Goal: Information Seeking & Learning: Check status

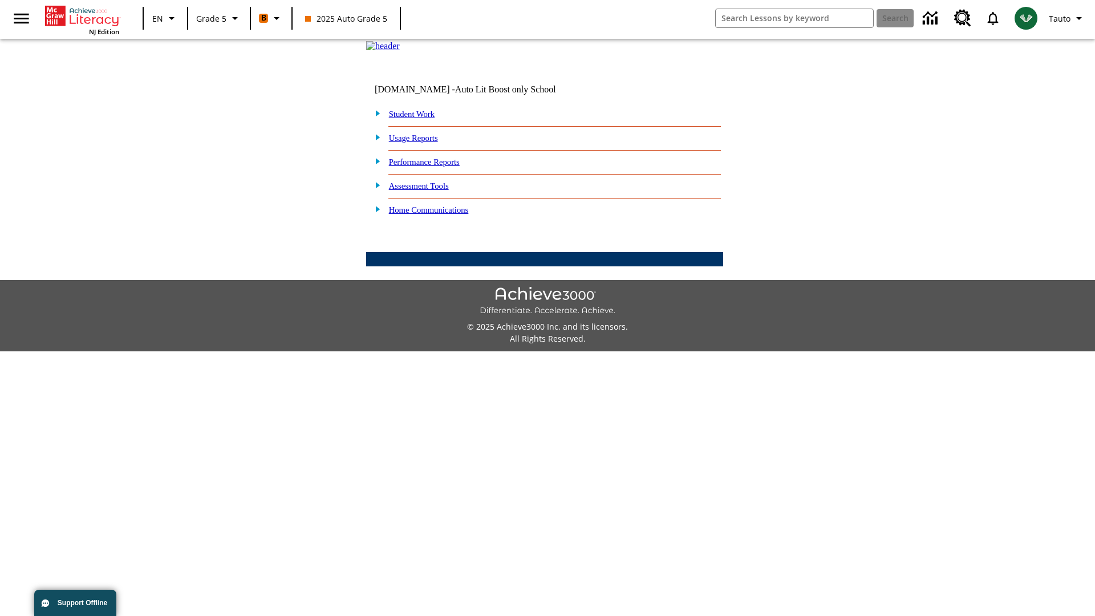
click at [436, 167] on link "Performance Reports" at bounding box center [424, 161] width 71 height 9
click at [0, 0] on link "How are my students performing on standards?" at bounding box center [0, 0] width 0 height 0
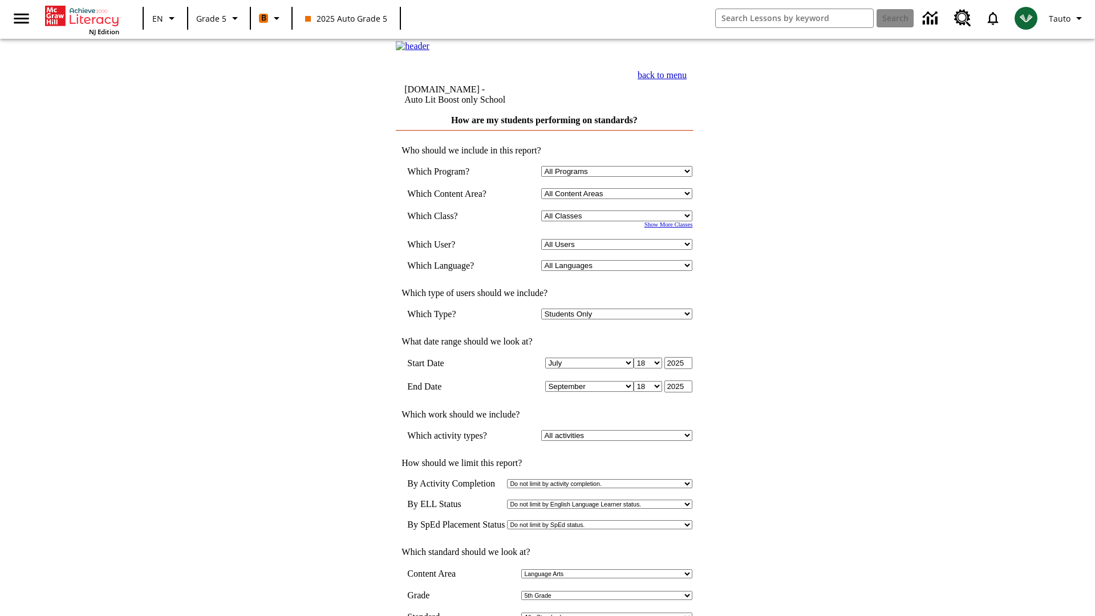
click at [619, 221] on select "Select a Class: All Classes 2025 Auto Grade 5 OL 2025 Auto Grade 6" at bounding box center [616, 215] width 151 height 11
select select "11133131"
select select "21437107"
